Goal: Information Seeking & Learning: Understand process/instructions

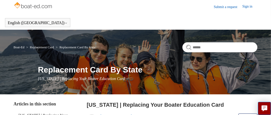
scroll to position [1, 0]
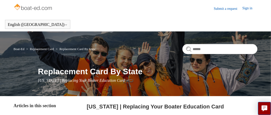
click at [249, 7] on link "Sign in" at bounding box center [250, 9] width 15 height 6
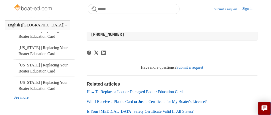
scroll to position [186, 0]
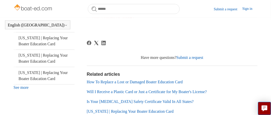
click at [115, 84] on link "How To Replace a Lost or Damaged Boater Education Card" at bounding box center [135, 81] width 96 height 4
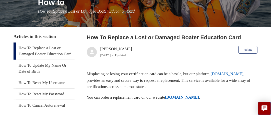
scroll to position [75, 0]
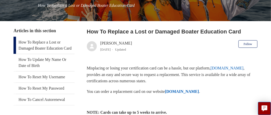
click at [233, 68] on link "[DOMAIN_NAME]" at bounding box center [227, 68] width 33 height 4
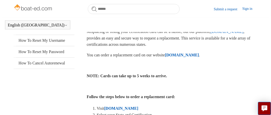
scroll to position [61, 0]
